Goal: Task Accomplishment & Management: Manage account settings

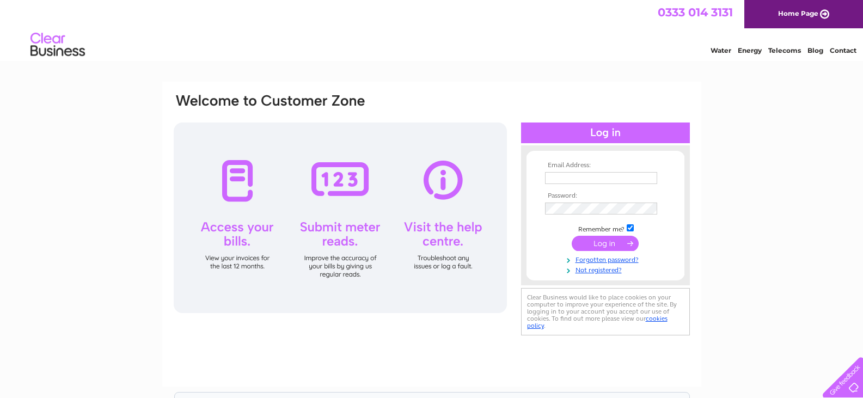
type input "ballantynesdairy@gmail.com"
click at [601, 244] on input "submit" at bounding box center [604, 243] width 67 height 15
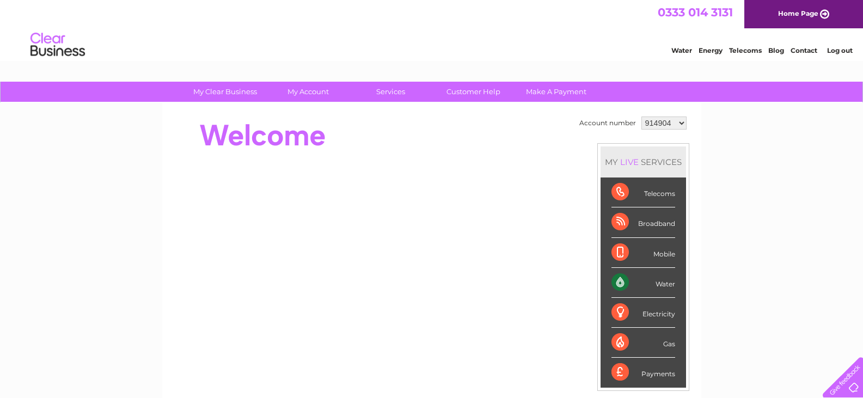
click at [664, 122] on select "914904 994685 1151845" at bounding box center [663, 122] width 45 height 13
select select "994685"
click at [641, 116] on select "914904 994685 1151845" at bounding box center [663, 122] width 45 height 13
click at [650, 309] on div "Electricity" at bounding box center [643, 313] width 64 height 30
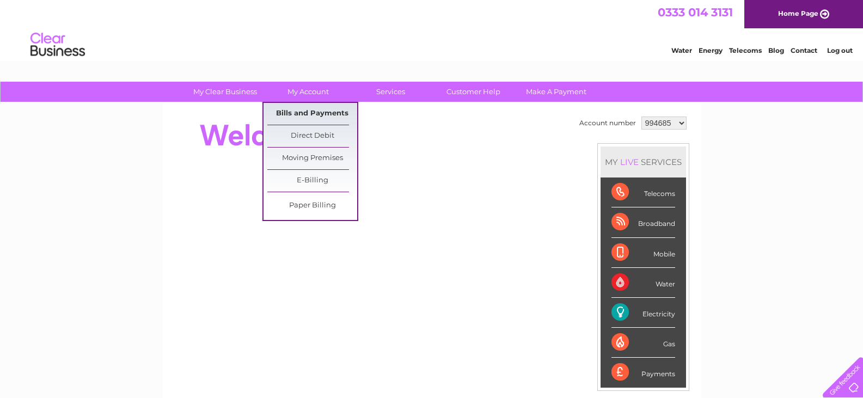
click at [314, 111] on link "Bills and Payments" at bounding box center [312, 114] width 90 height 22
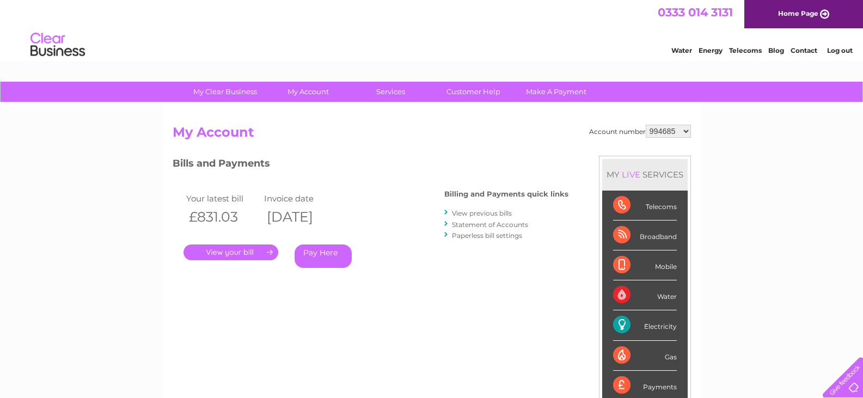
click at [261, 254] on link "." at bounding box center [230, 252] width 95 height 16
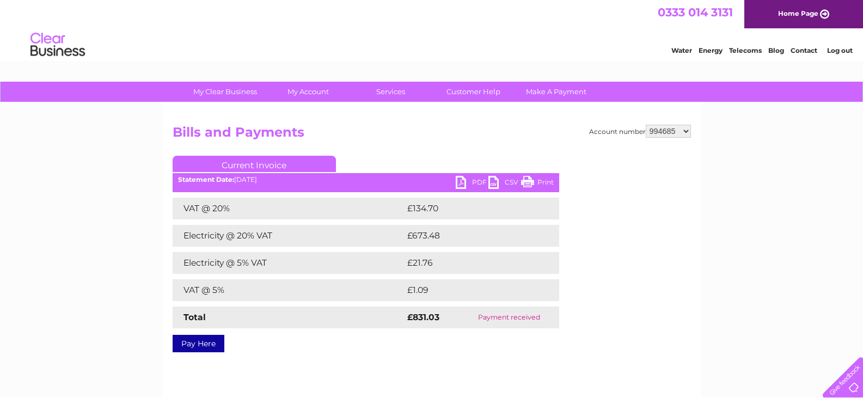
click at [464, 181] on link "PDF" at bounding box center [471, 184] width 33 height 16
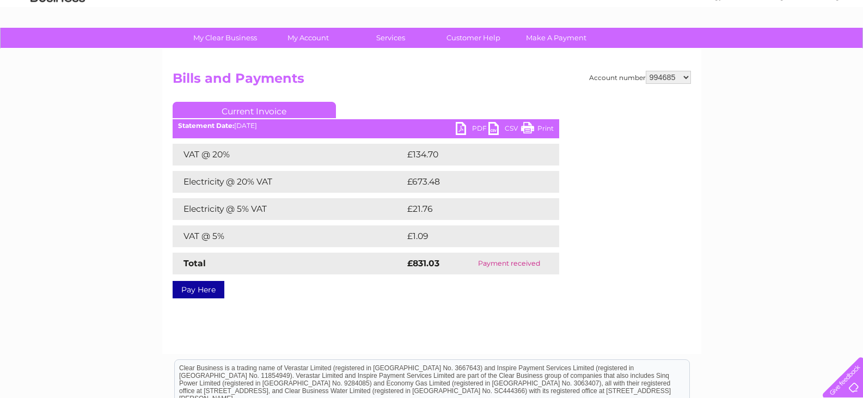
scroll to position [54, 0]
